Goal: Check status

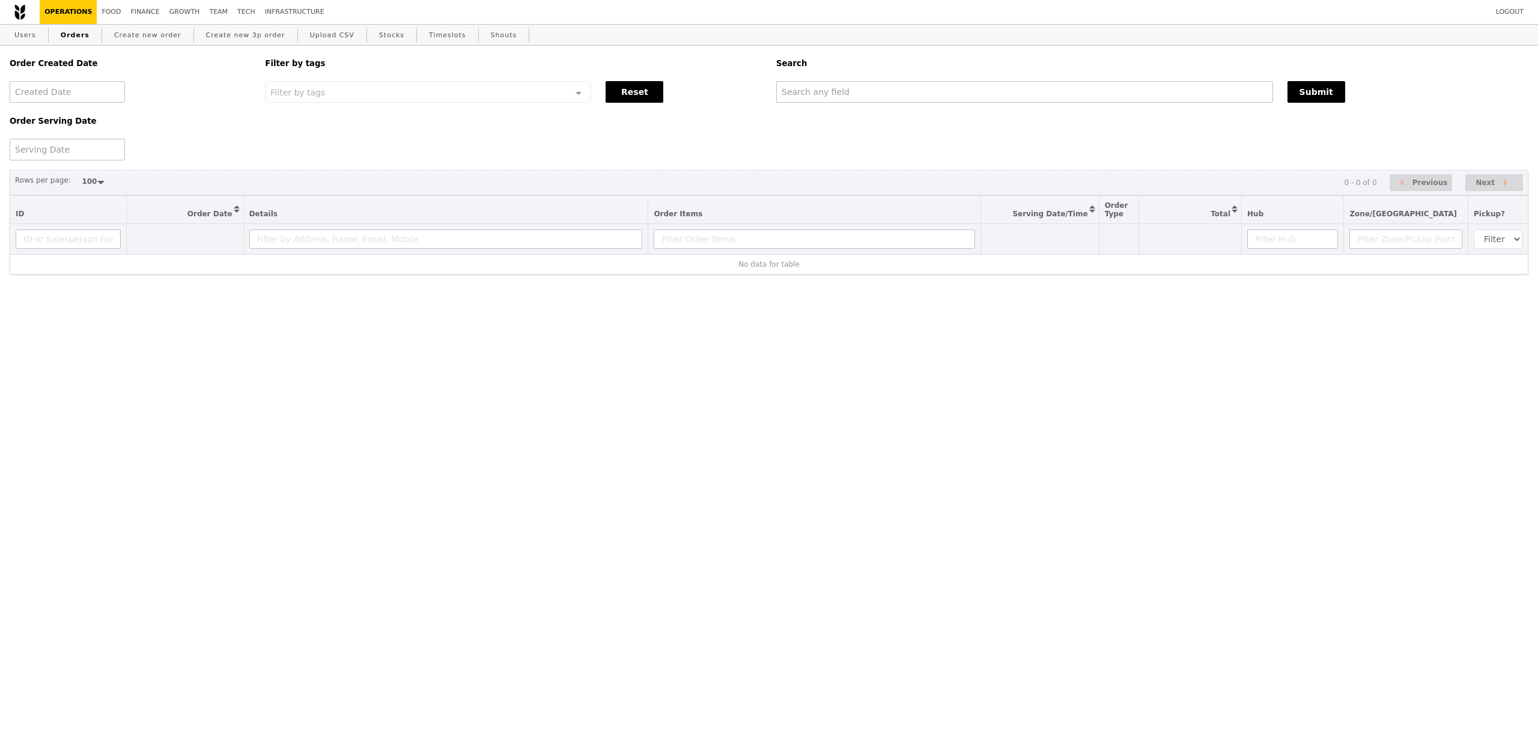
select select "100"
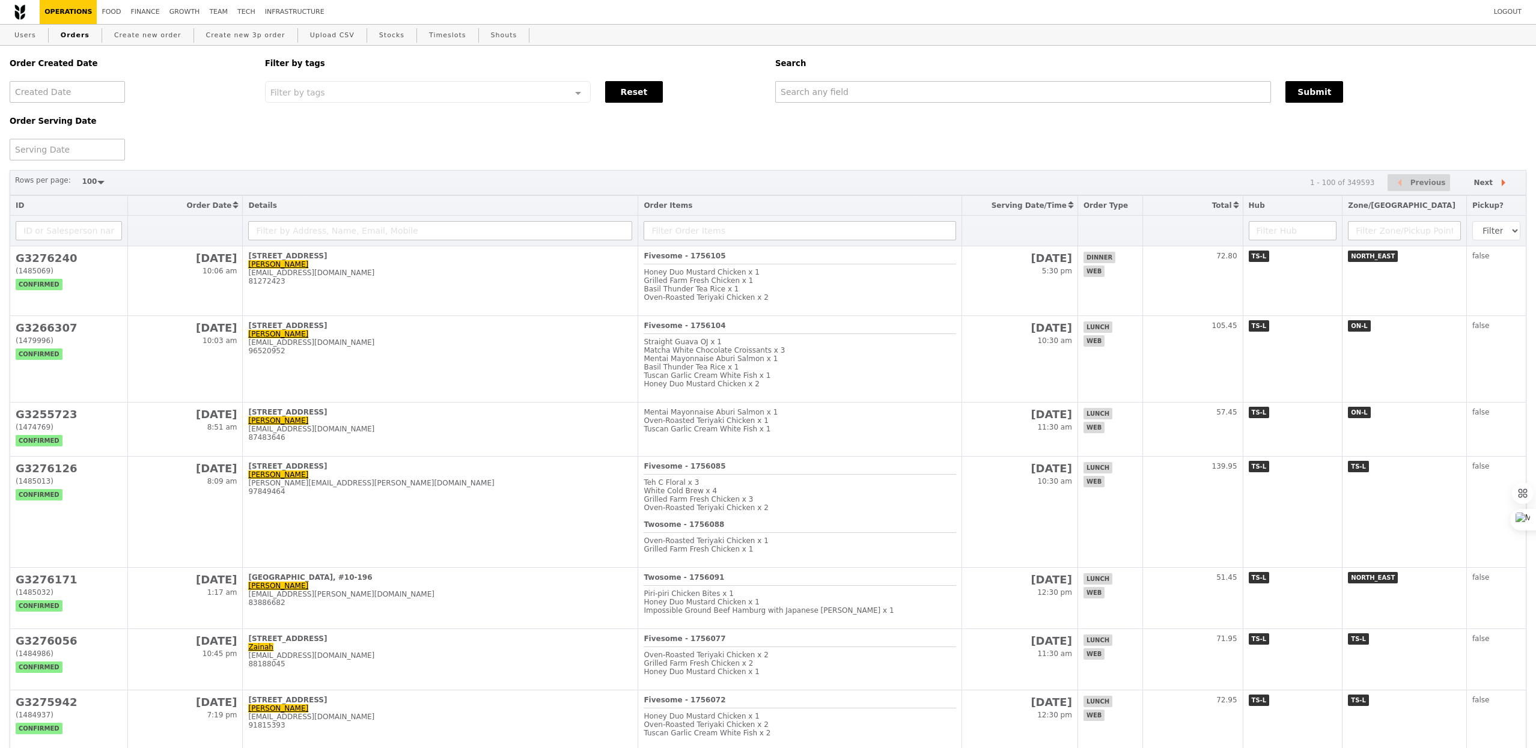
click at [63, 153] on div at bounding box center [67, 150] width 115 height 22
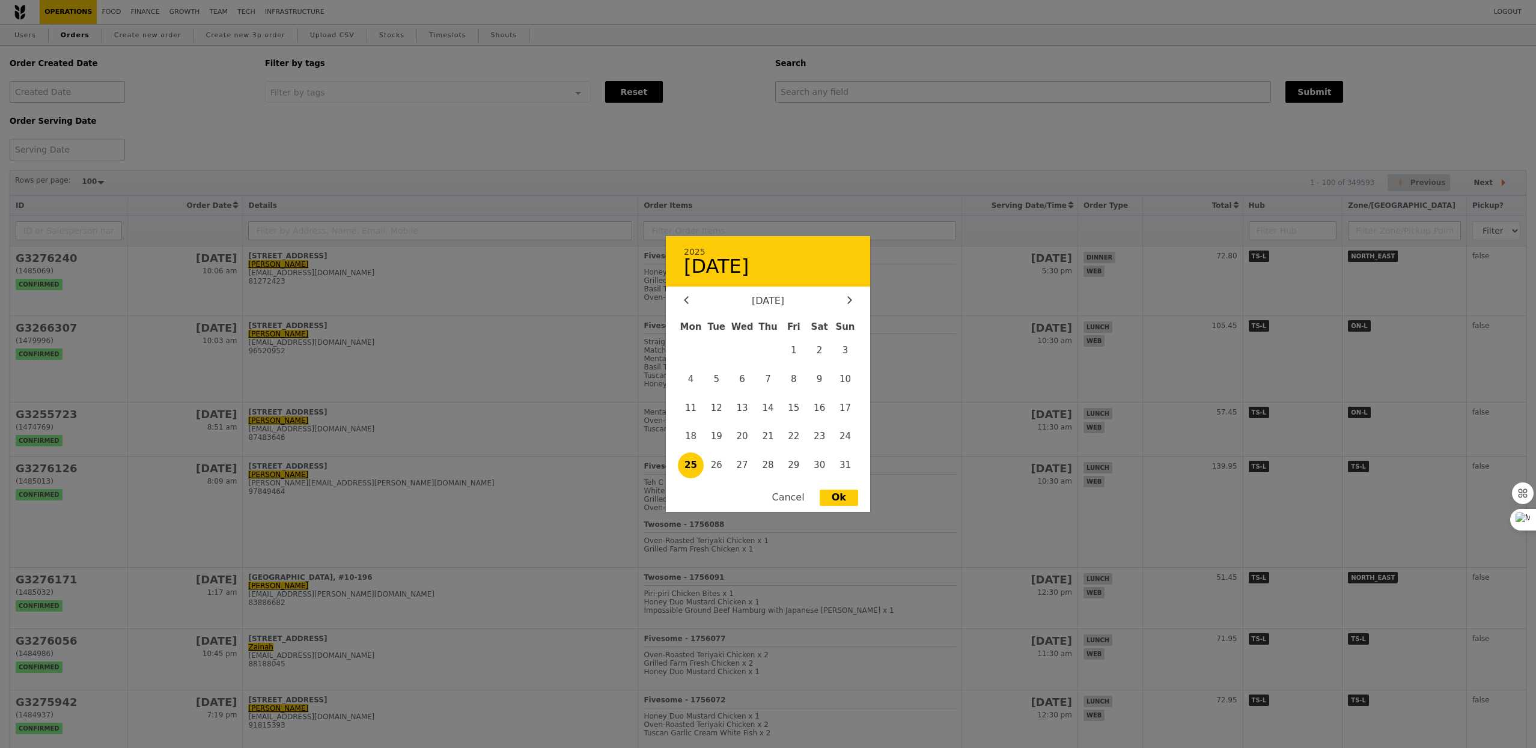
click at [695, 464] on span "25" at bounding box center [691, 465] width 26 height 26
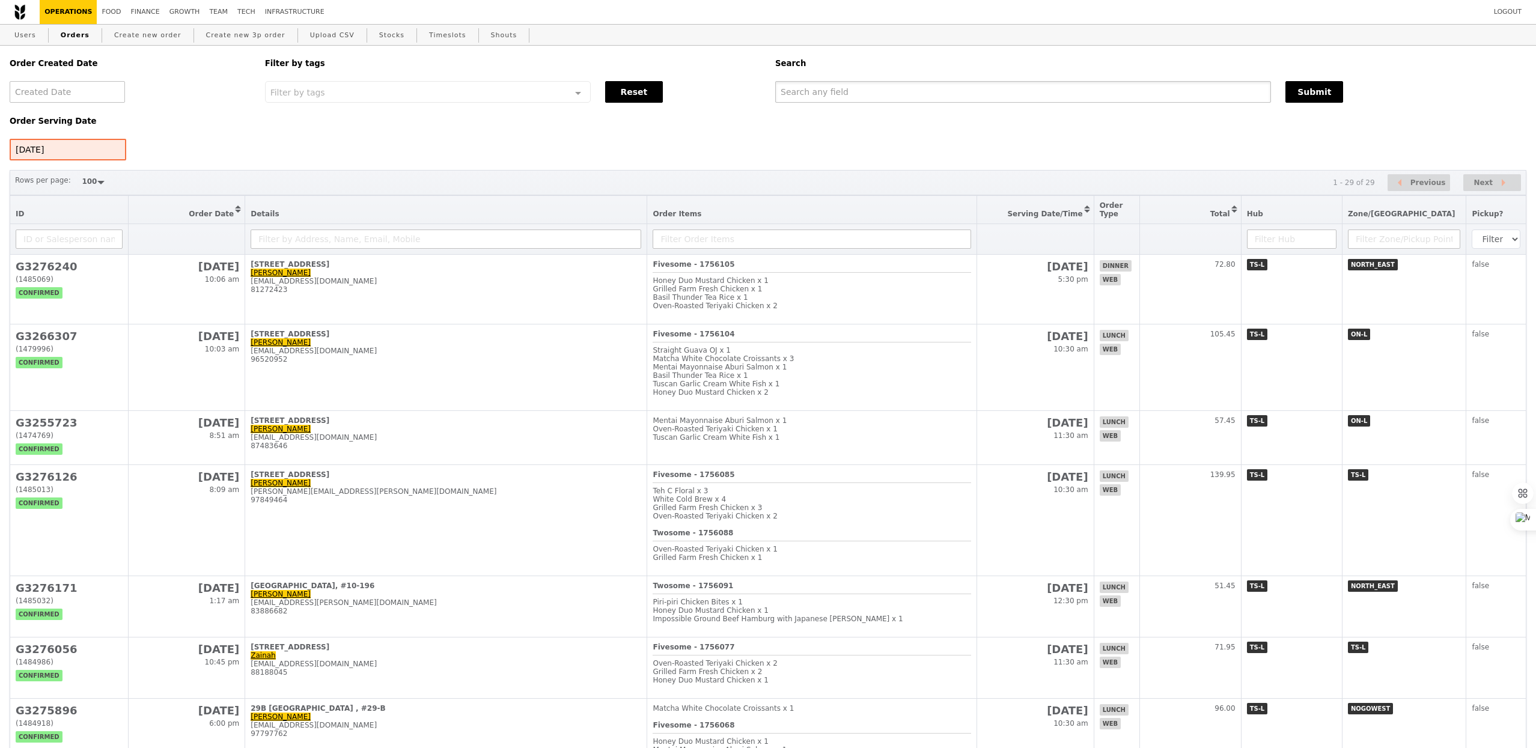
click at [881, 88] on input "text" at bounding box center [1023, 92] width 496 height 22
click at [1235, 226] on th at bounding box center [1190, 239] width 102 height 31
click at [1235, 216] on button "Sort table by Total in descending order" at bounding box center [1190, 210] width 101 height 28
click at [1235, 216] on button "Sort table by Total in ascending order" at bounding box center [1190, 210] width 101 height 28
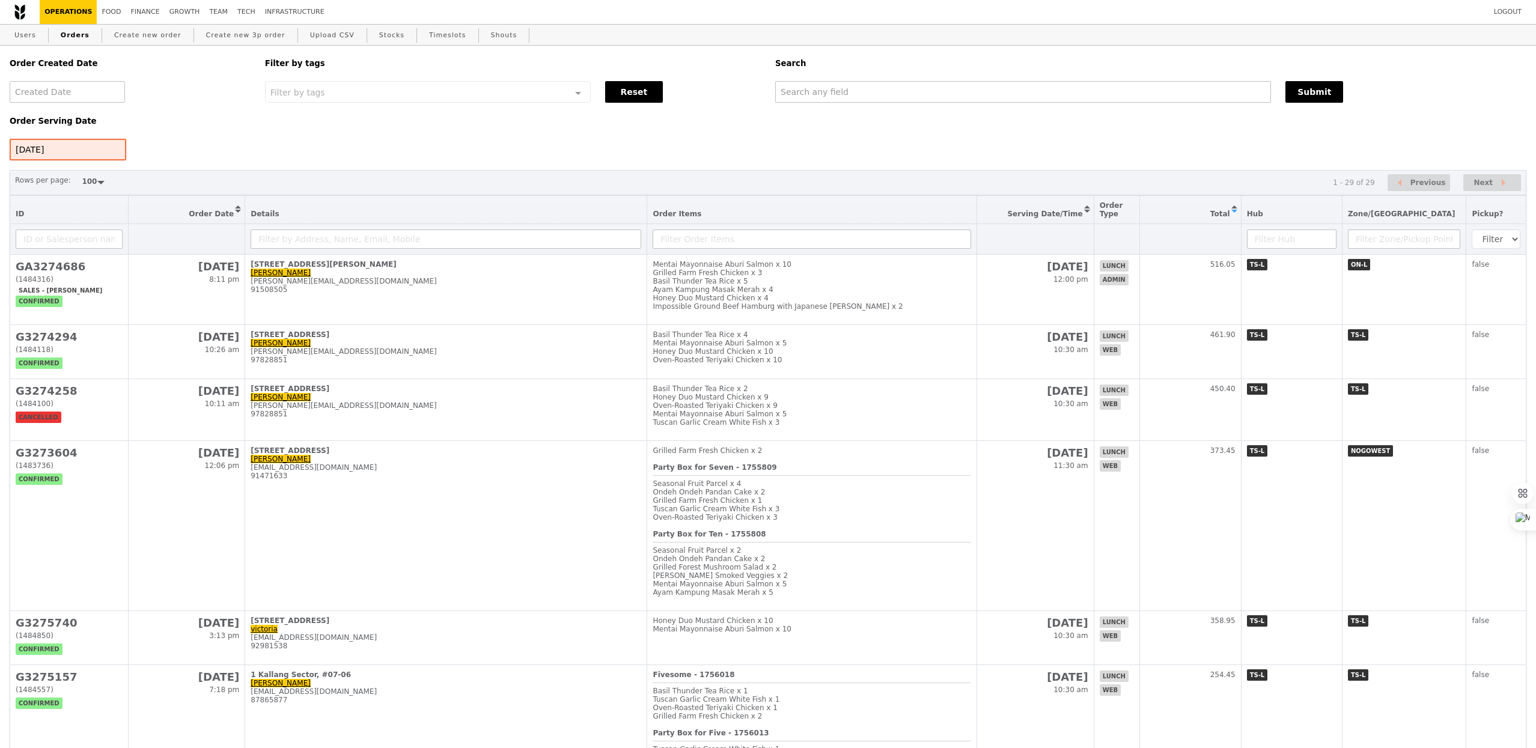
click at [80, 153] on div "[DATE]" at bounding box center [68, 150] width 117 height 22
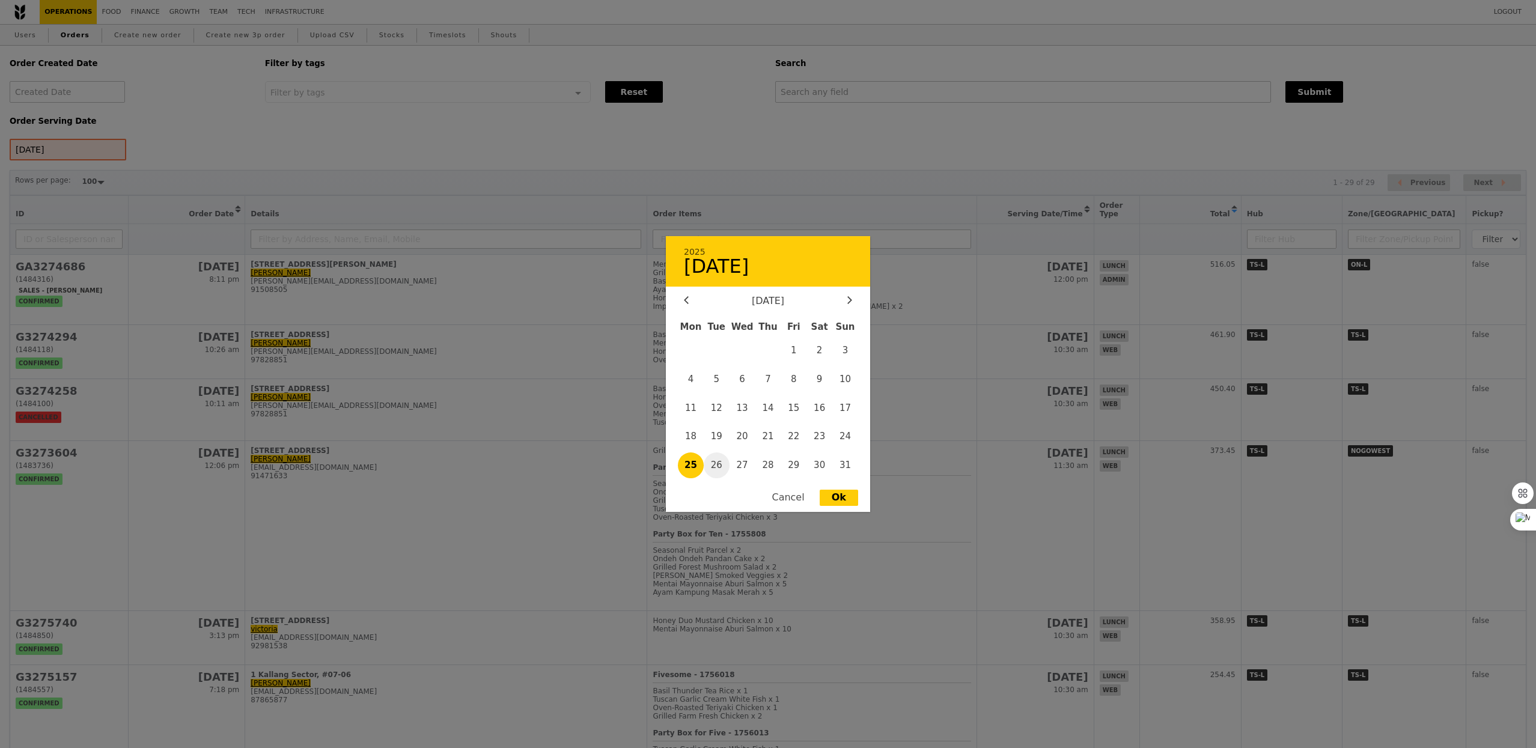
click at [716, 463] on span "26" at bounding box center [717, 465] width 26 height 26
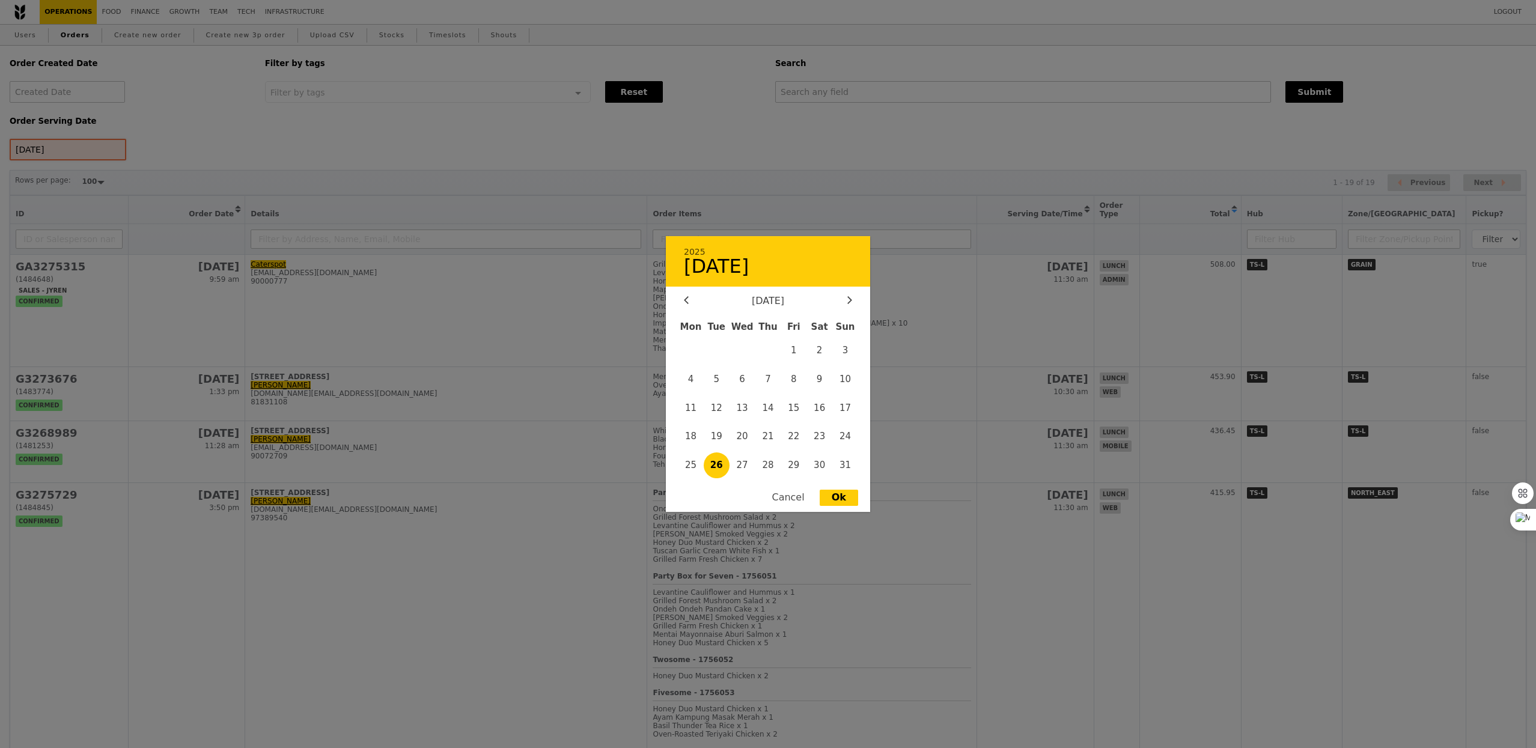
click at [99, 154] on div "[DATE] 2025 [DATE] [DATE] Mon Tue Wed Thu Fri Sat Sun 1 2 3 4 5 6 7 8 9 10 11 1…" at bounding box center [68, 150] width 117 height 22
click at [746, 470] on span "27" at bounding box center [742, 465] width 26 height 26
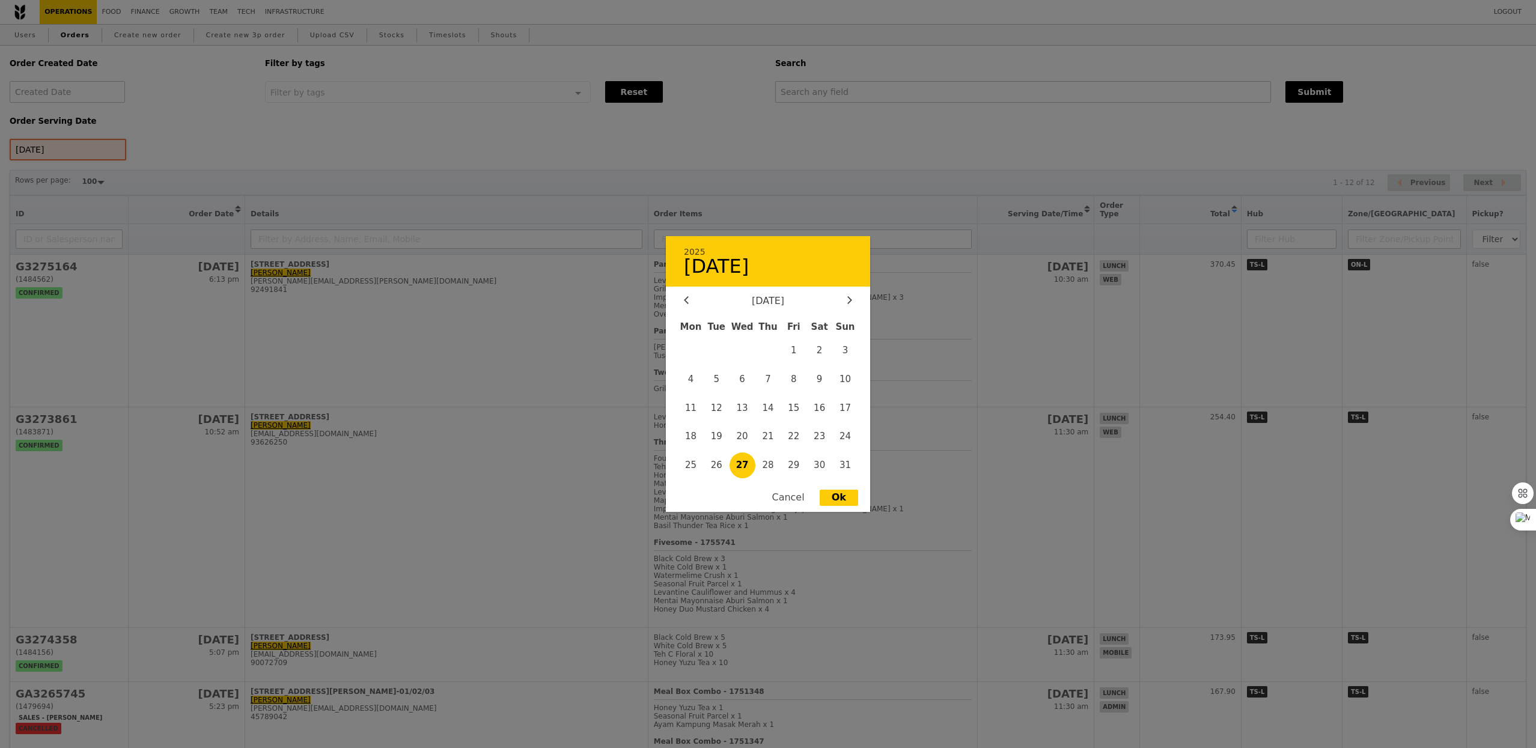
click at [60, 141] on div "[DATE] 2025 [DATE] [DATE] Mon Tue Wed Thu Fri Sat Sun 1 2 3 4 5 6 7 8 9 10 11 1…" at bounding box center [68, 150] width 117 height 22
click at [770, 461] on span "28" at bounding box center [768, 465] width 26 height 26
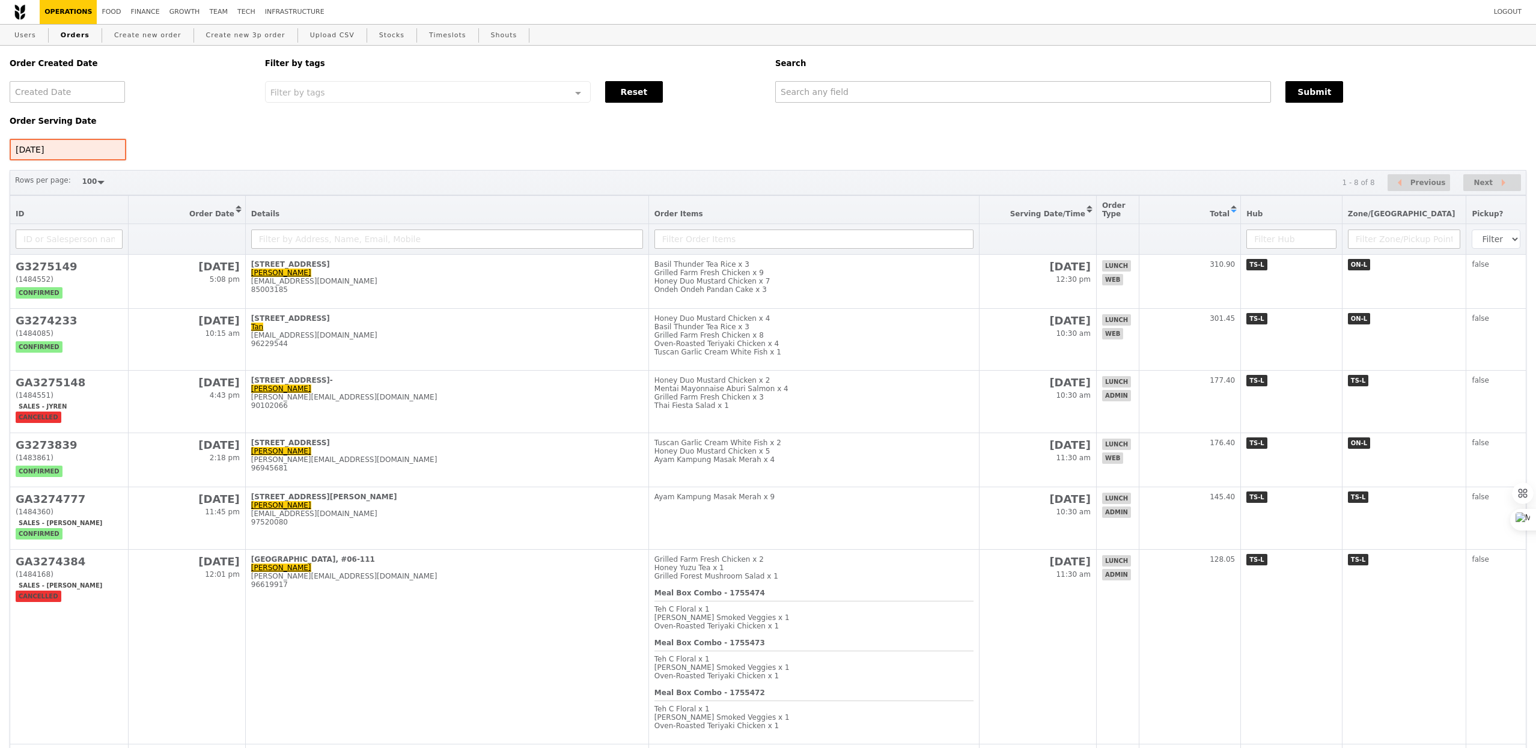
click at [67, 145] on div "[DATE]" at bounding box center [68, 150] width 117 height 22
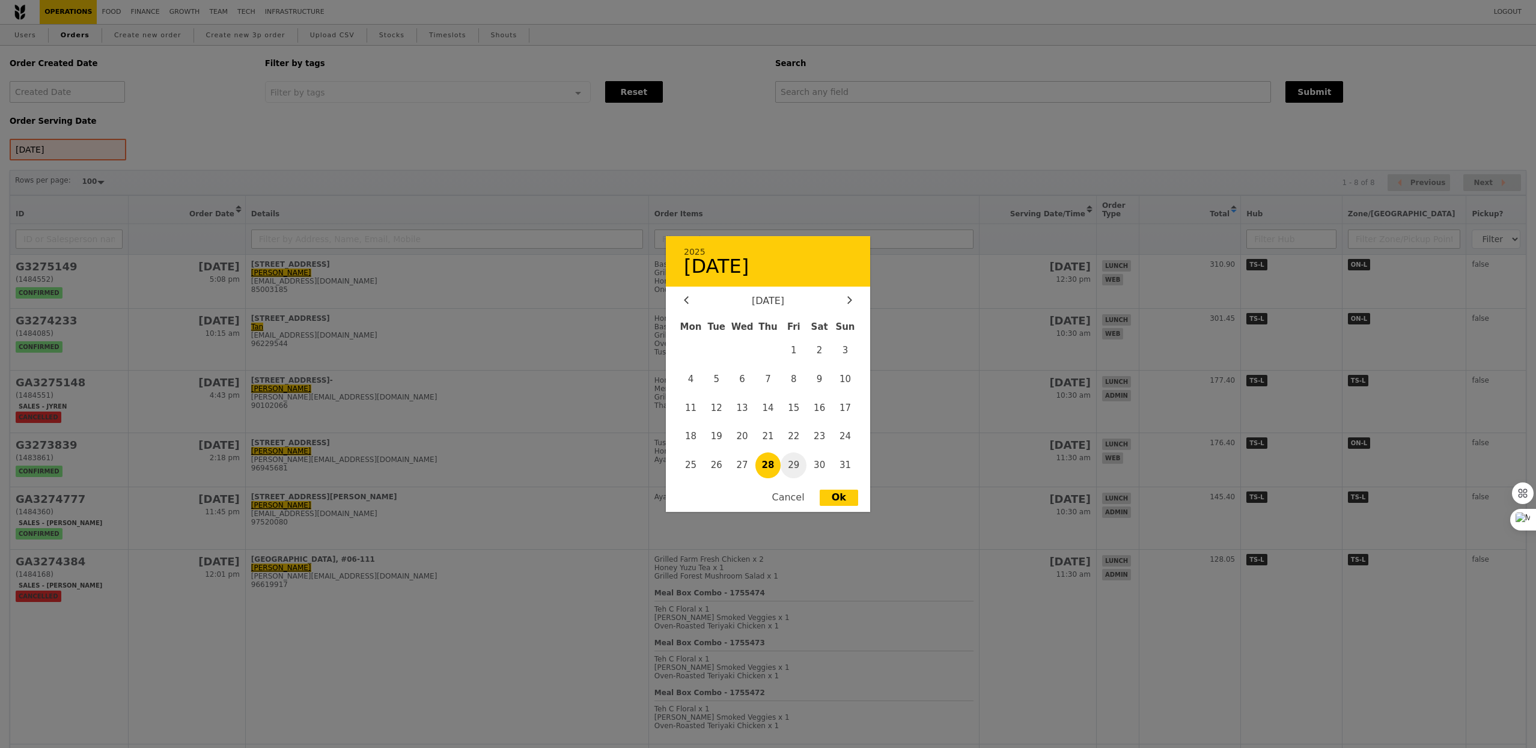
click at [801, 467] on span "29" at bounding box center [793, 465] width 26 height 26
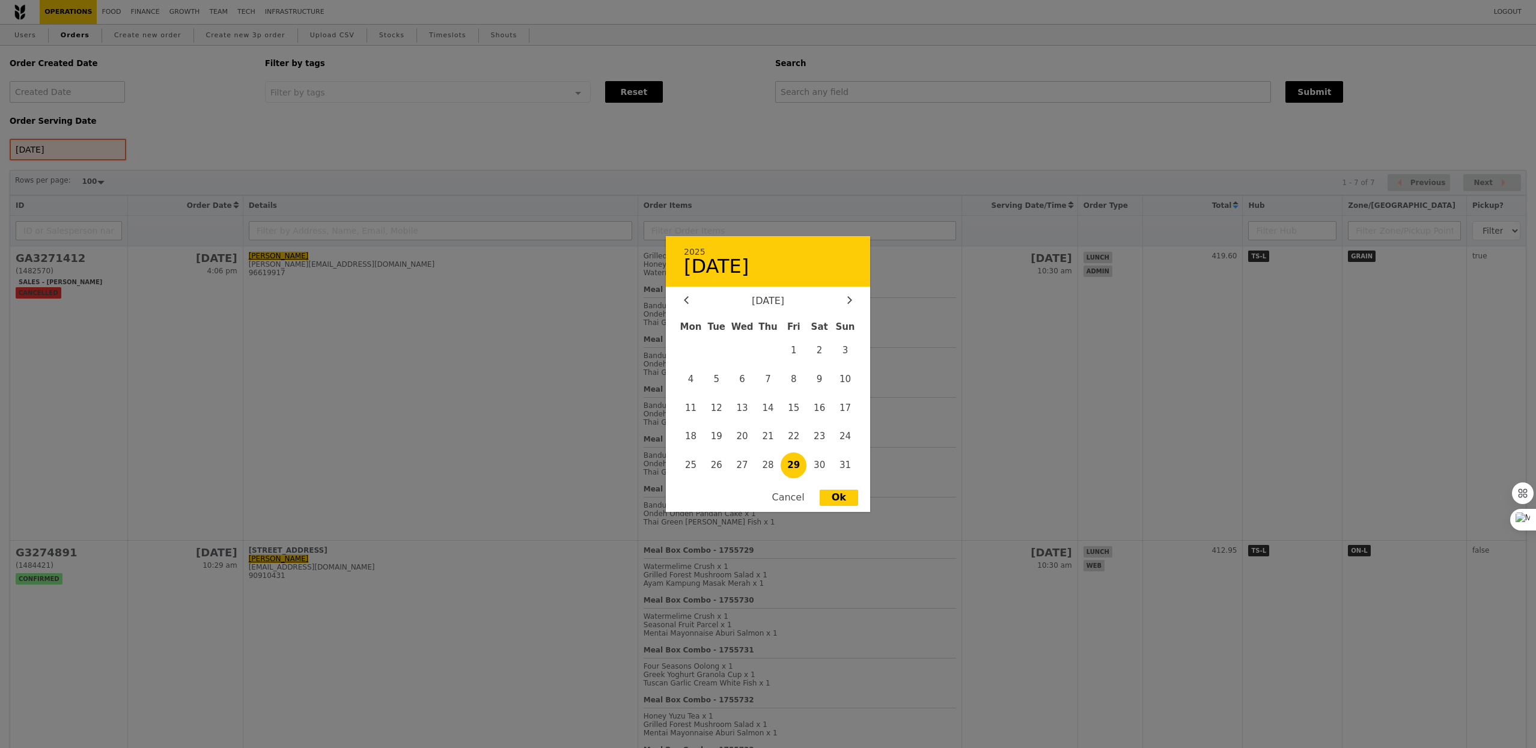
click at [70, 147] on div "[DATE] 2025 [DATE] [DATE] Mon Tue Wed Thu Fri Sat Sun 1 2 3 4 5 6 7 8 9 10 11 1…" at bounding box center [68, 150] width 117 height 22
click at [815, 463] on span "30" at bounding box center [819, 465] width 26 height 26
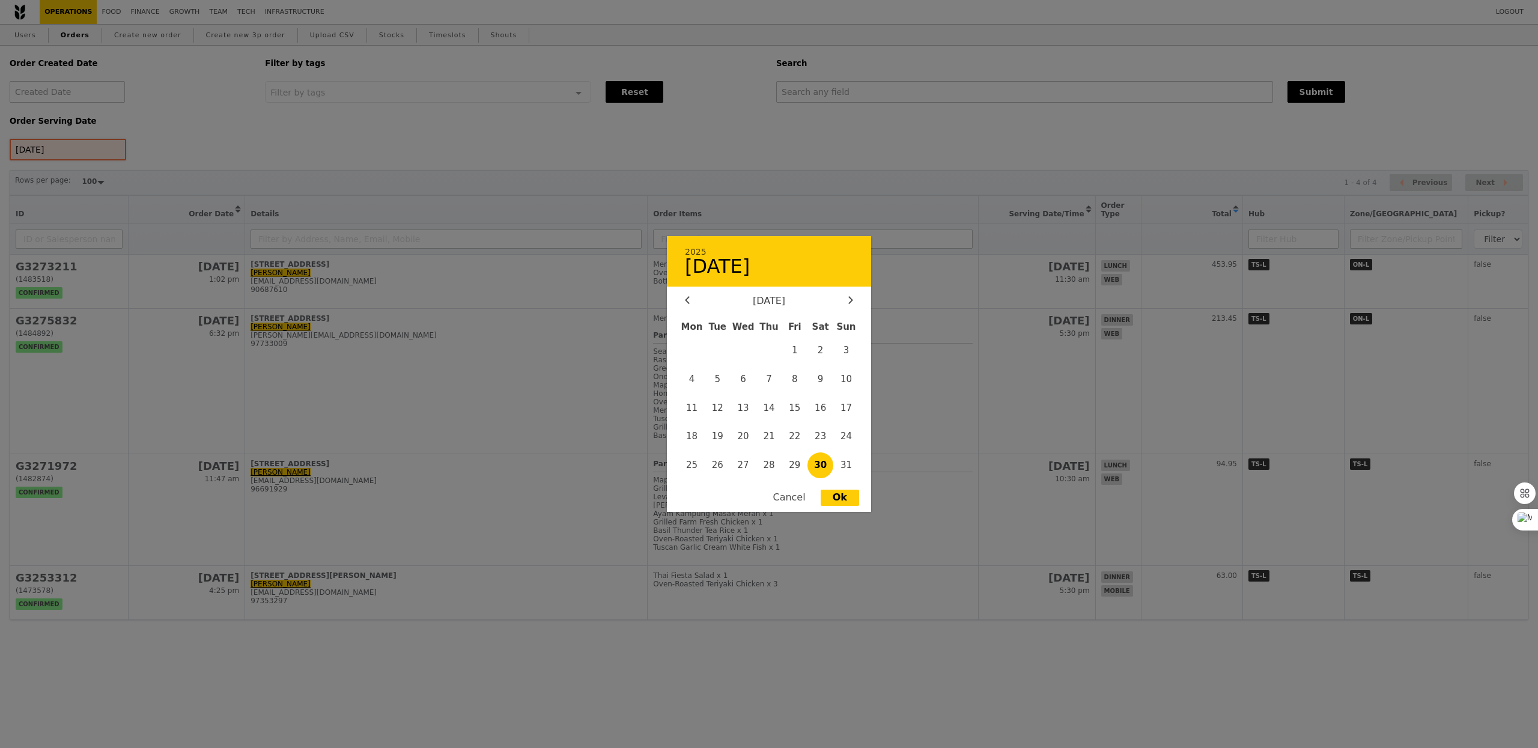
click at [90, 154] on div "[DATE] 2025 [DATE] [DATE] Mon Tue Wed Thu Fri Sat Sun 1 2 3 4 5 6 7 8 9 10 11 1…" at bounding box center [68, 150] width 117 height 22
click at [797, 438] on span "22" at bounding box center [795, 437] width 26 height 26
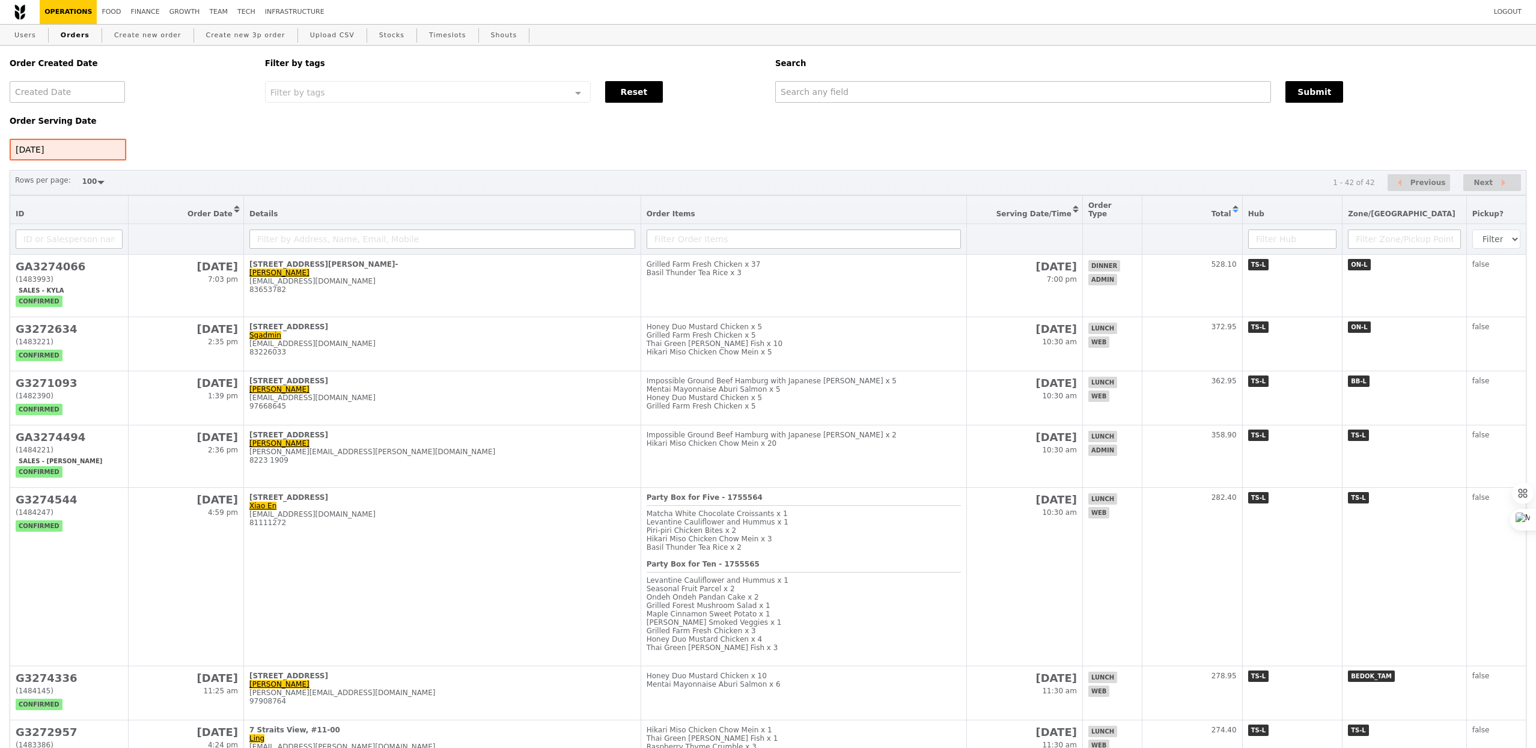
click at [117, 151] on div "[DATE]" at bounding box center [68, 150] width 117 height 22
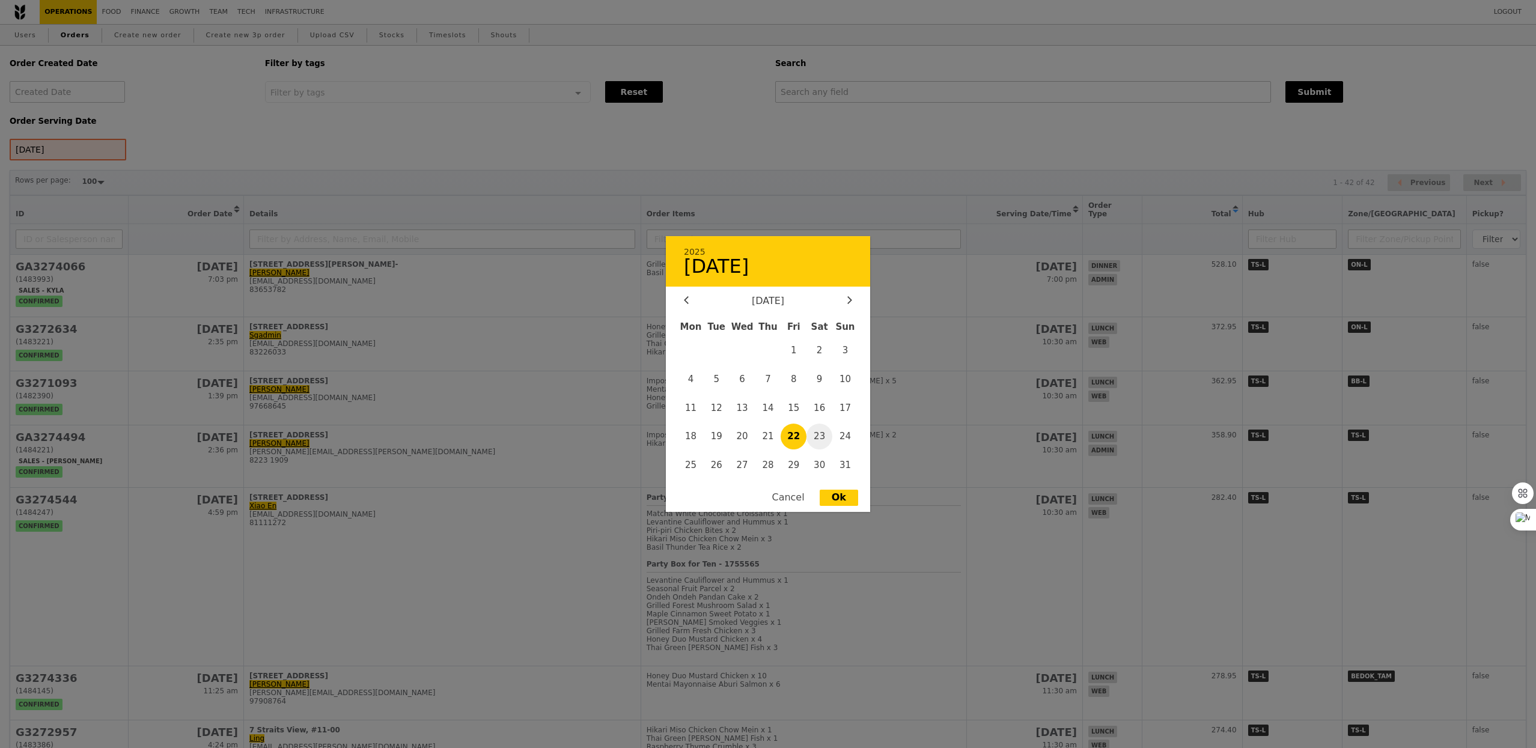
click at [821, 443] on span "23" at bounding box center [819, 437] width 26 height 26
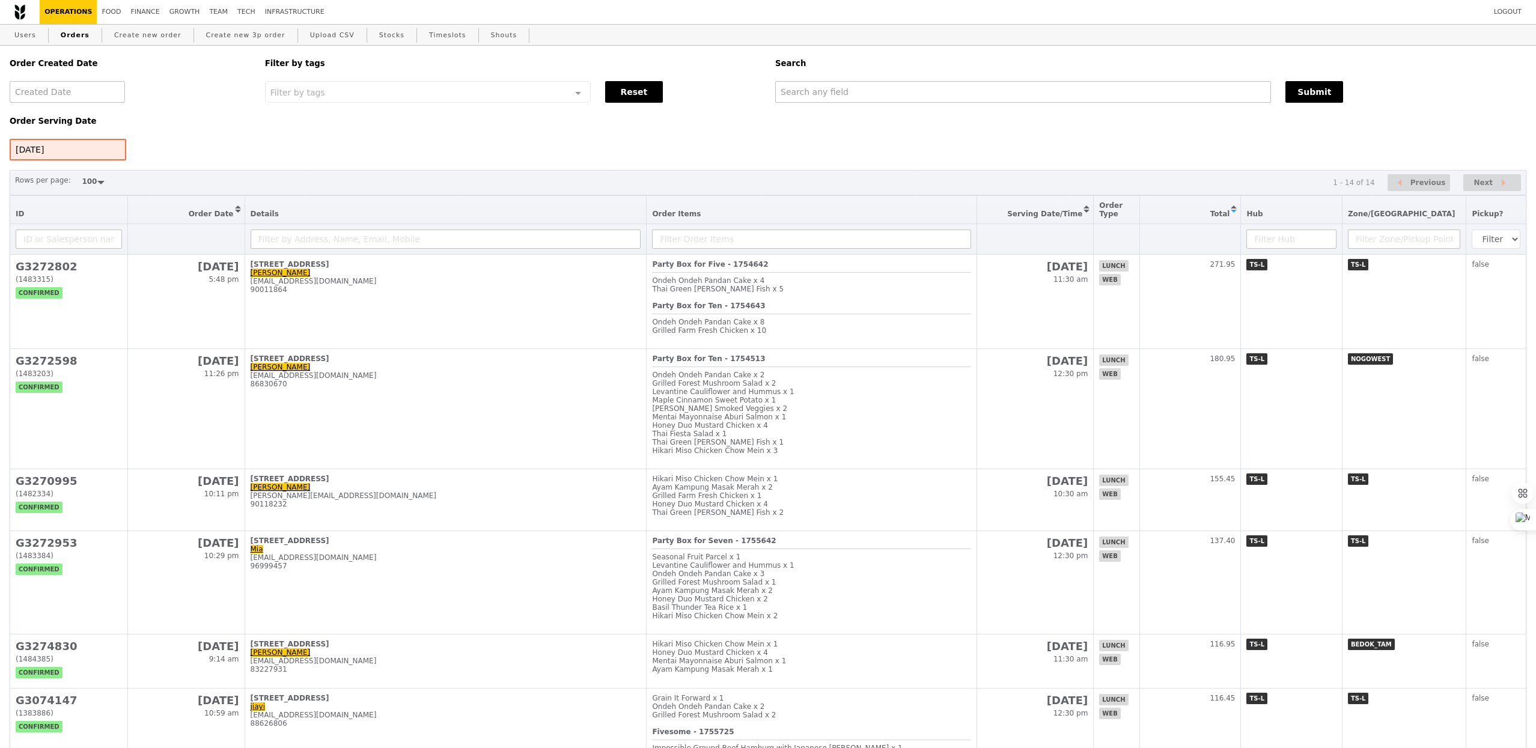
click at [77, 163] on div "Order Created Date Order Serving Date [DATE] Filter by tags Filter by tags Meal…" at bounding box center [768, 667] width 1516 height 1242
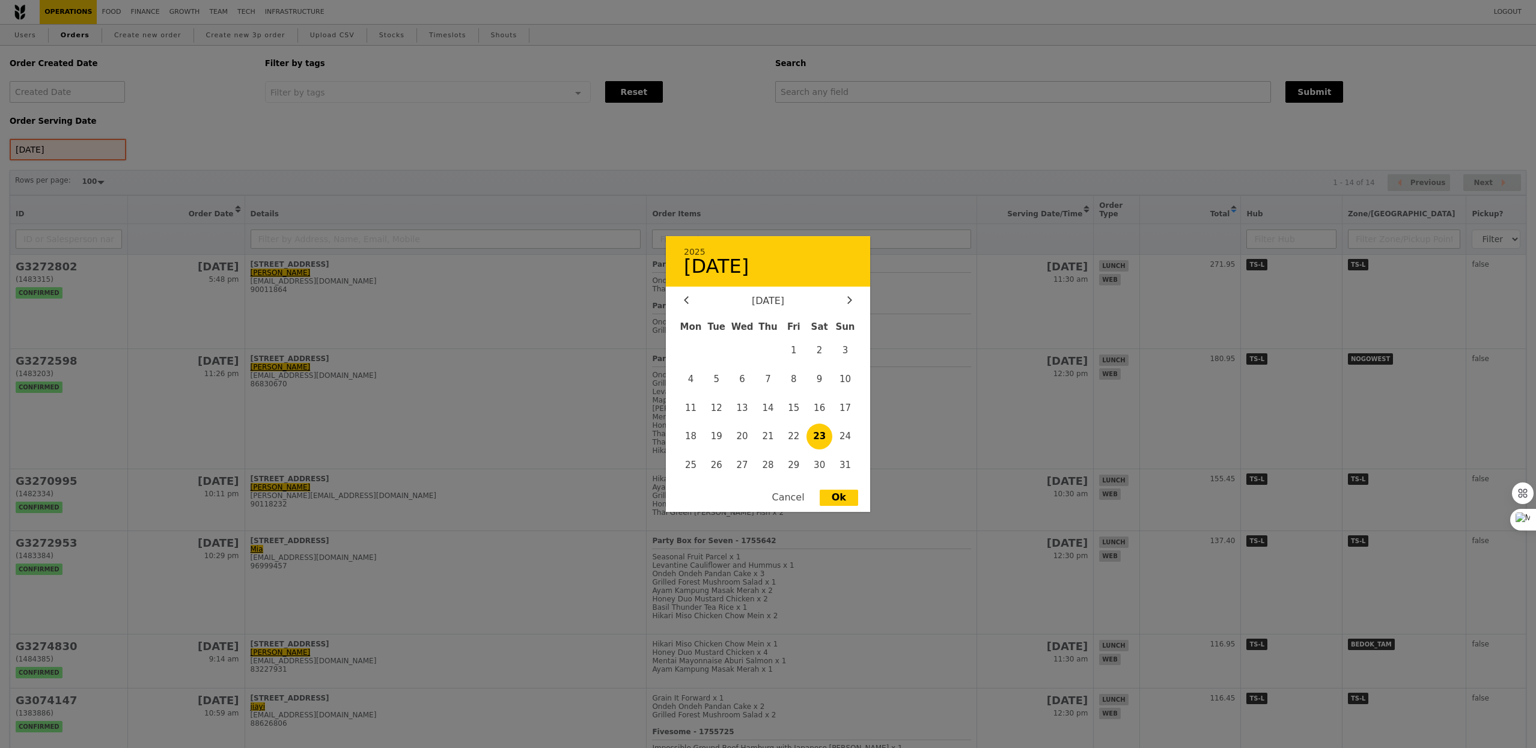
click at [71, 151] on div "[DATE] 2025 [DATE] [DATE] Mon Tue Wed Thu Fri Sat Sun 1 2 3 4 5 6 7 8 9 10 11 1…" at bounding box center [68, 150] width 117 height 22
click at [743, 438] on span "20" at bounding box center [742, 437] width 26 height 26
type input "[DATE]"
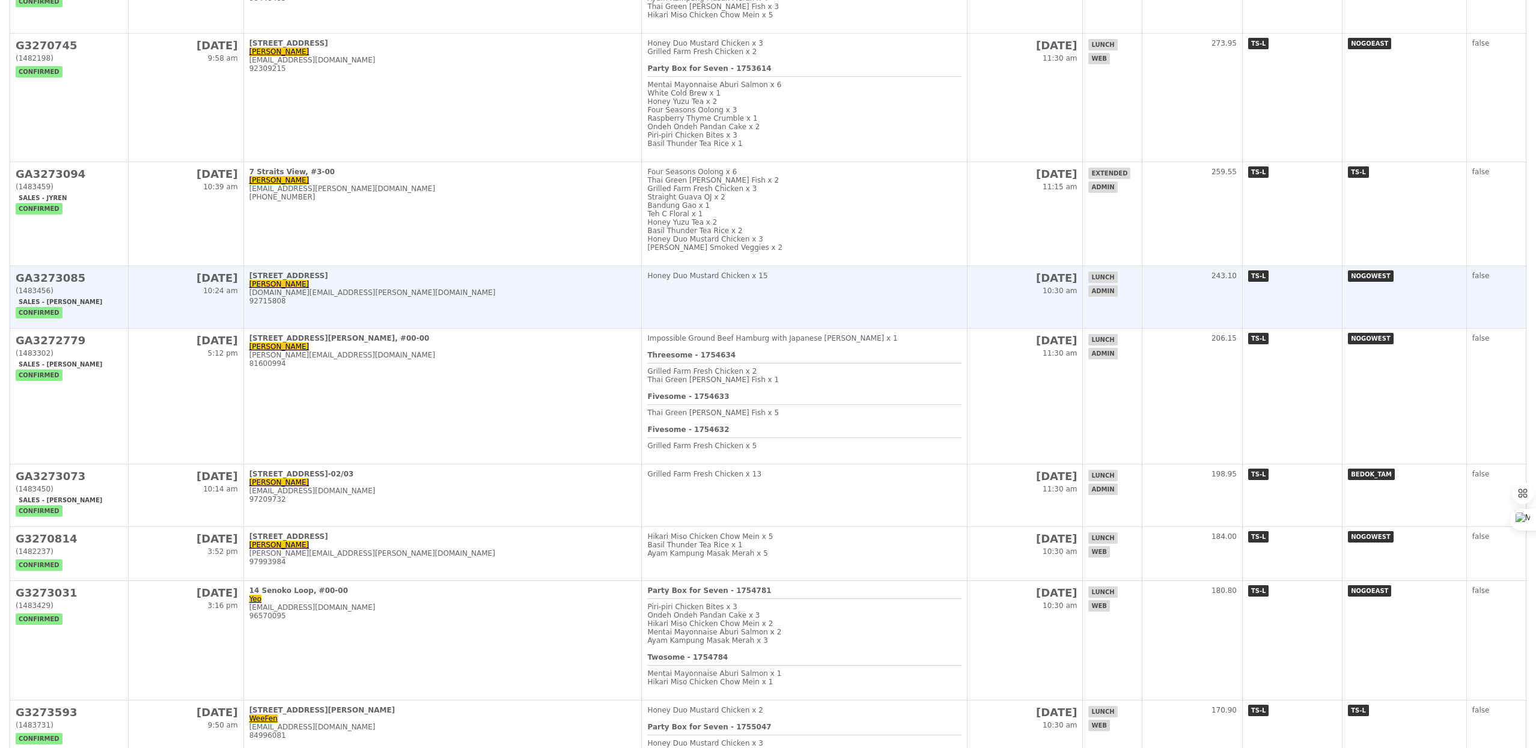
scroll to position [1209, 0]
